Goal: Information Seeking & Learning: Learn about a topic

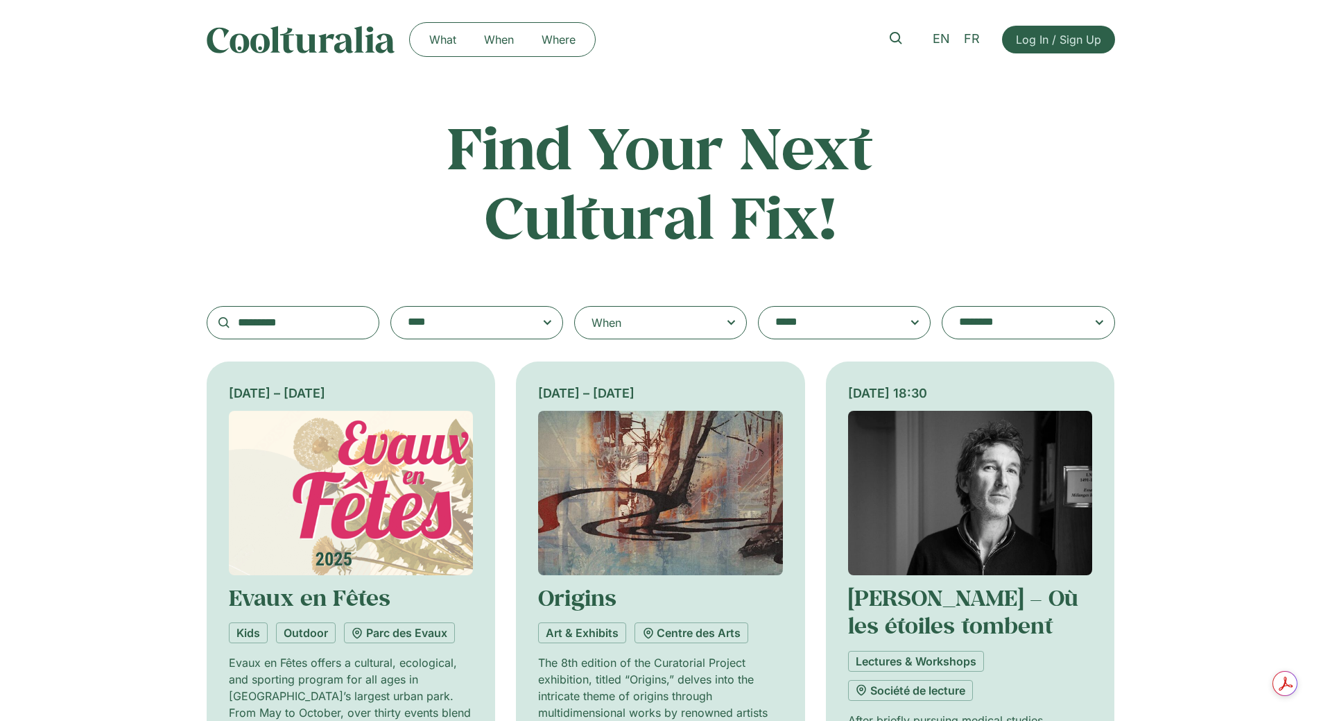
click at [734, 327] on icon at bounding box center [731, 322] width 17 height 17
click at [0, 0] on input "When" at bounding box center [0, 0] width 0 height 0
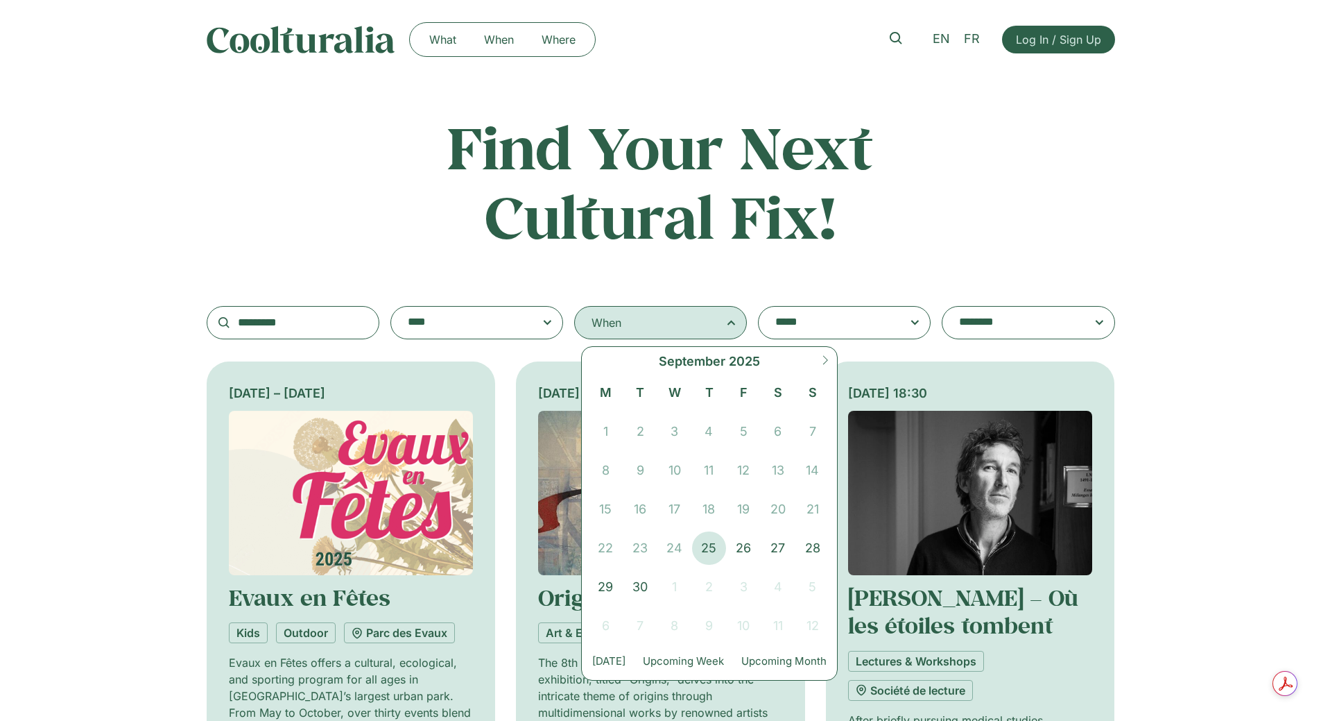
click at [830, 364] on span at bounding box center [826, 365] width 24 height 37
select select "*"
click at [608, 476] on span "6" at bounding box center [606, 470] width 35 height 33
click at [604, 470] on span "6" at bounding box center [606, 470] width 35 height 33
